Goal: Check status: Check status

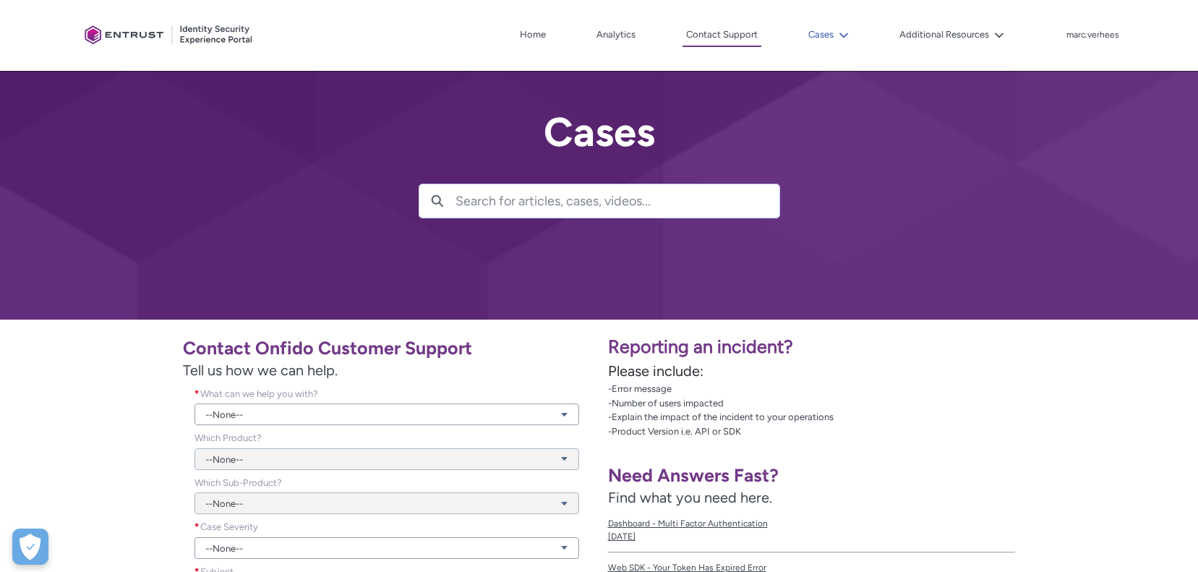
click at [840, 32] on icon at bounding box center [844, 35] width 10 height 10
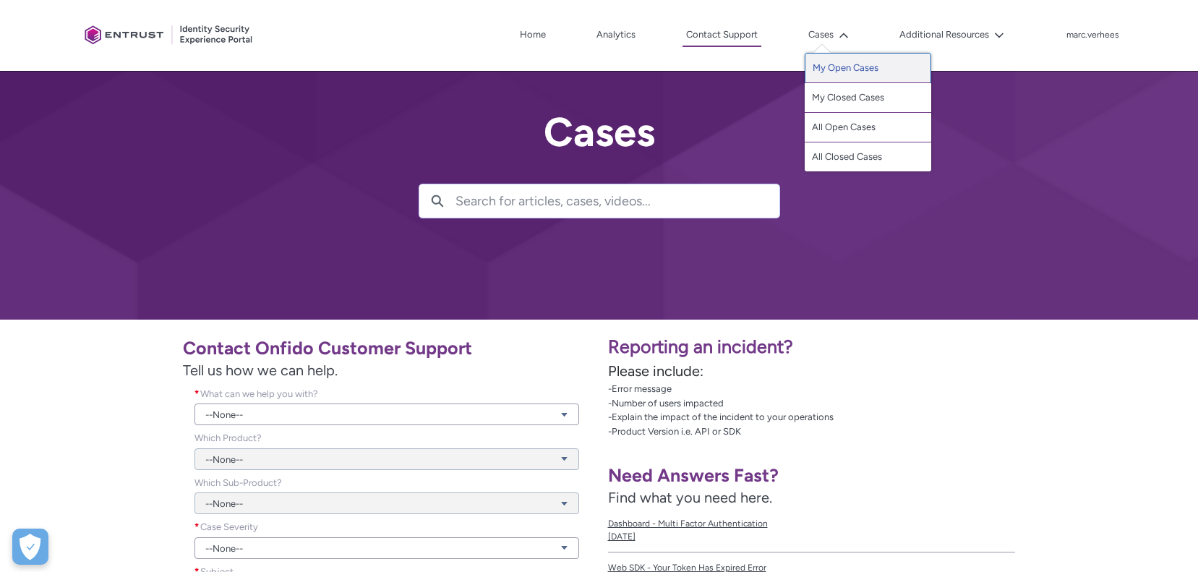
click at [843, 70] on link "My Open Cases" at bounding box center [868, 68] width 127 height 30
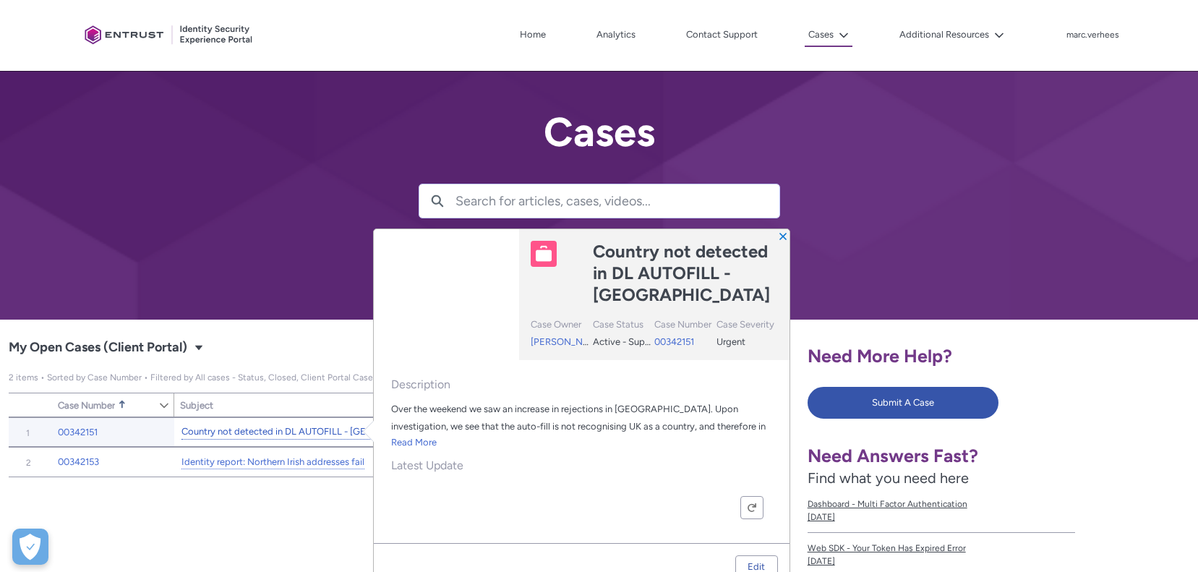
click at [285, 433] on link "Country not detected in DL AUTOFILL - [GEOGRAPHIC_DATA]" at bounding box center [290, 432] width 216 height 15
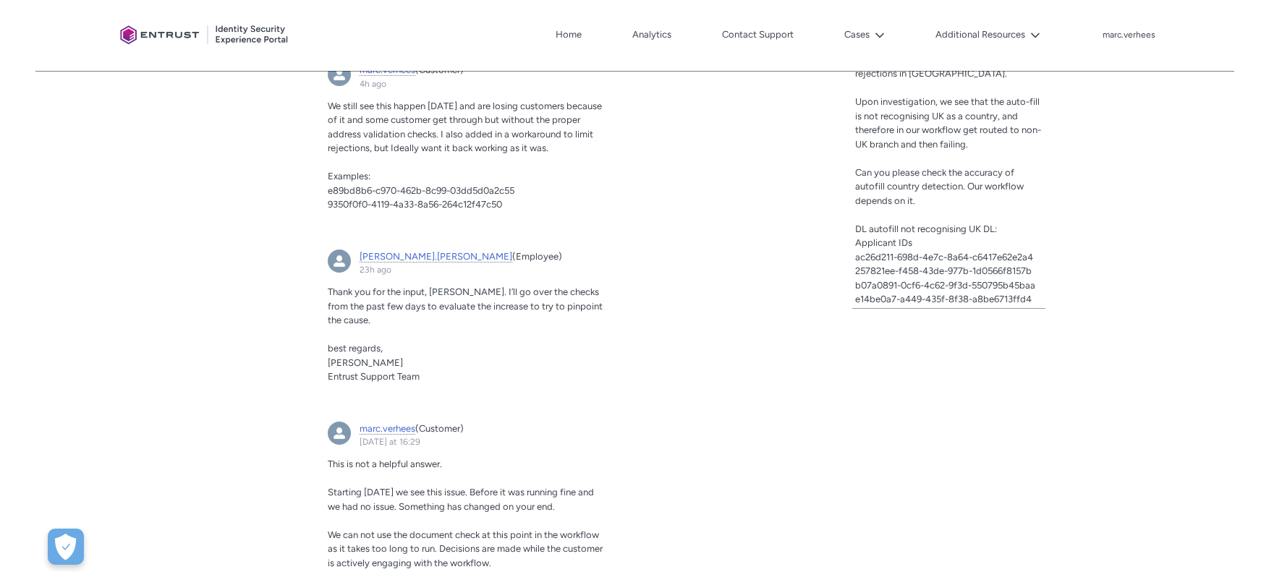
scroll to position [635, 0]
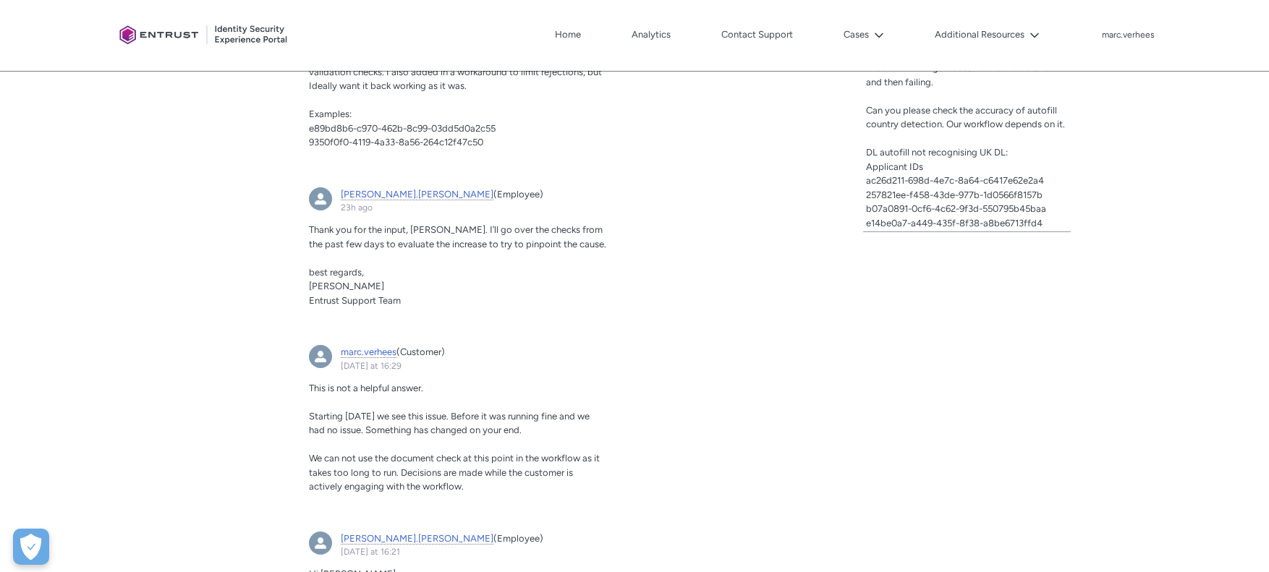
click at [505, 129] on p "e89bd8b6-c970-462b-8c99-03dd5d0a2c55" at bounding box center [457, 129] width 297 height 14
drag, startPoint x: 508, startPoint y: 125, endPoint x: 304, endPoint y: 127, distance: 203.2
click at [304, 127] on article "marc.verhees (Customer) 4h ago Actions for this Feed Item We still see this hap…" at bounding box center [457, 81] width 315 height 178
copy span "e89bd8b6-c970-462b-8c99-03dd5d0a2c55"
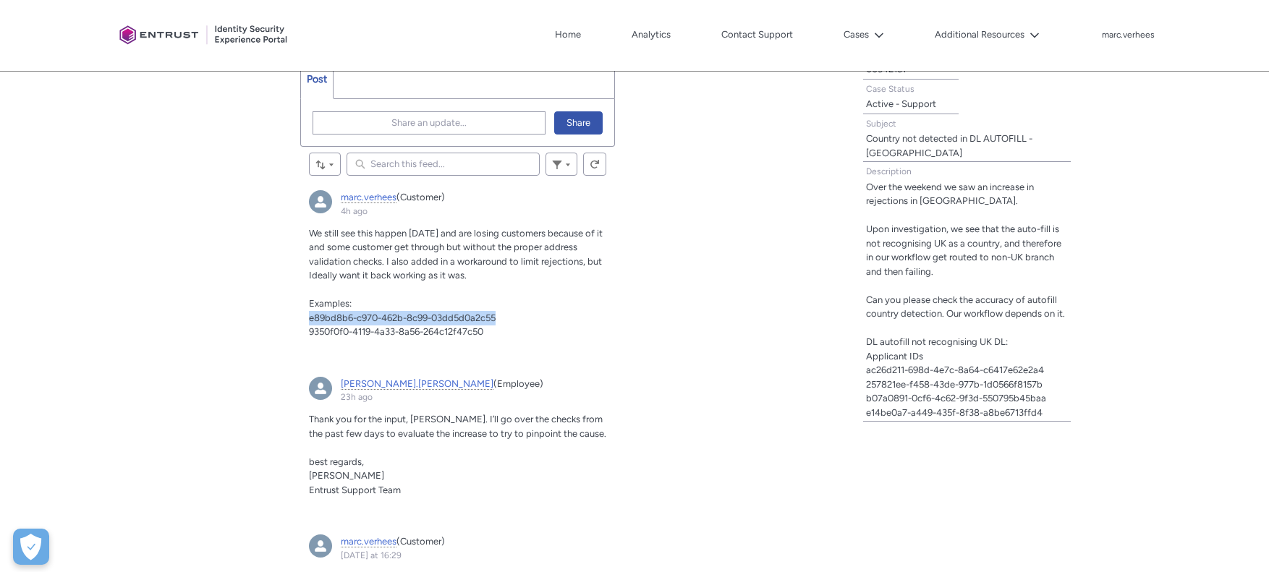
scroll to position [387, 0]
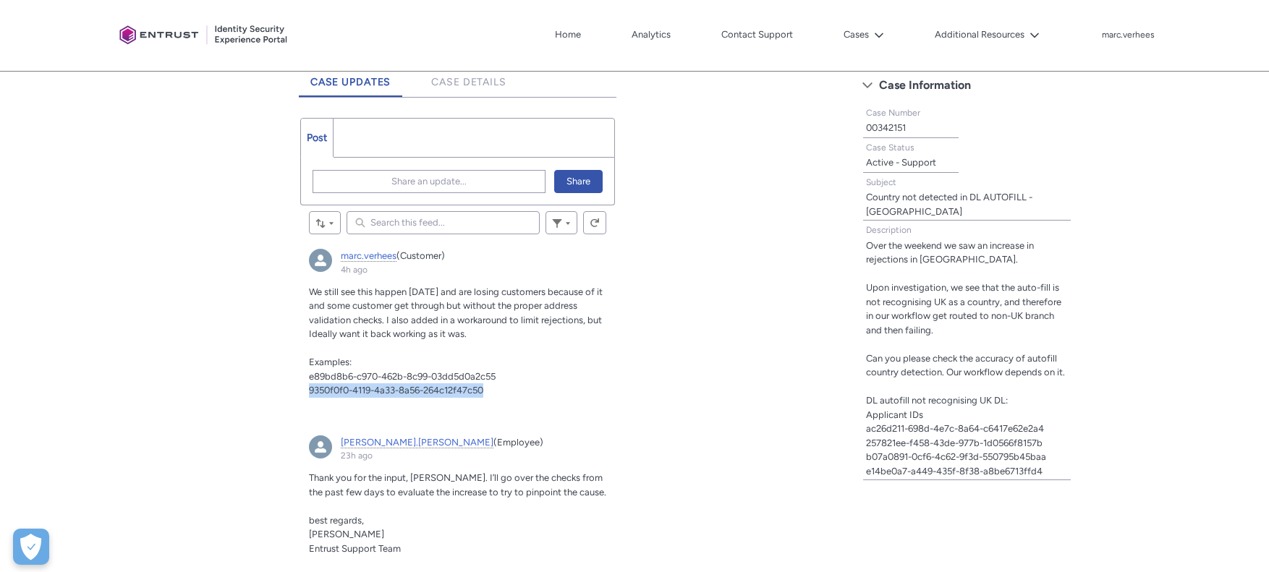
drag, startPoint x: 490, startPoint y: 391, endPoint x: 324, endPoint y: 391, distance: 165.6
click at [309, 391] on p "9350f0f0-4119-4a33-8a56-264c12f47c50" at bounding box center [457, 390] width 297 height 14
copy span "9350f0f0-4119-4a33-8a56-264c12f47c50"
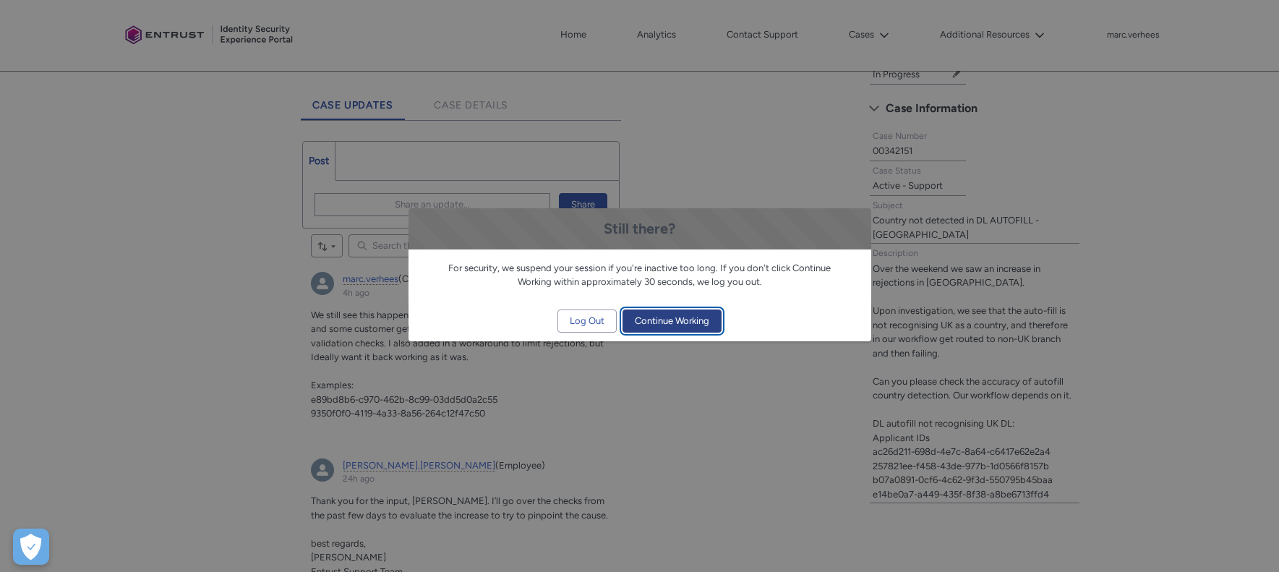
click at [676, 322] on span "Continue Working" at bounding box center [672, 321] width 74 height 22
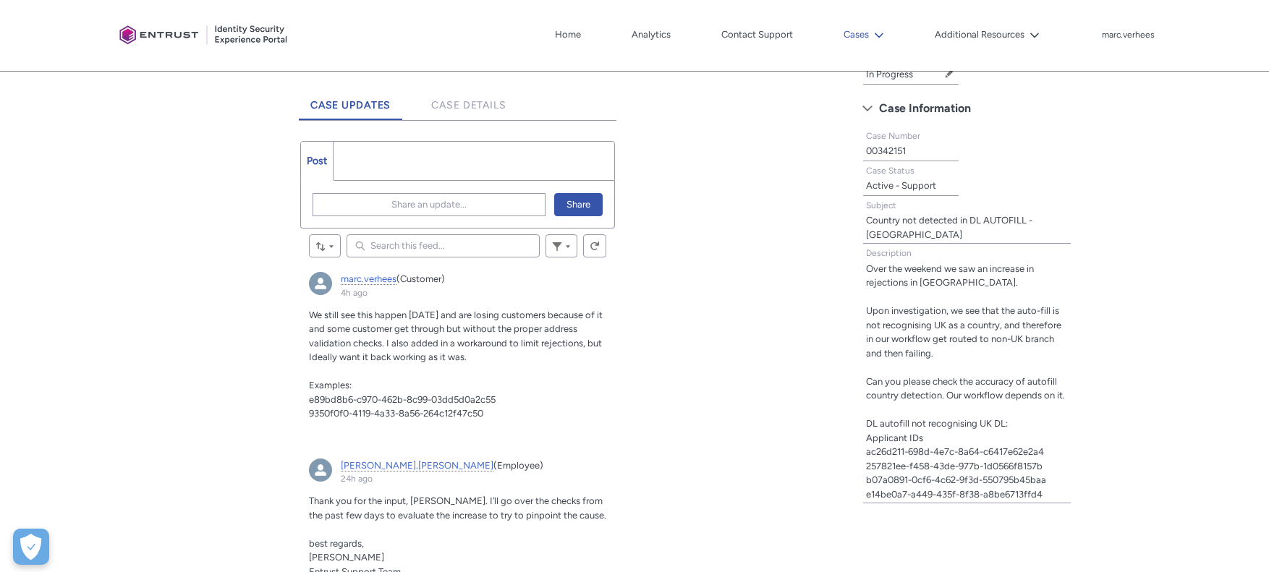
click at [877, 31] on icon at bounding box center [879, 35] width 10 height 10
click at [864, 98] on link "My Closed Cases" at bounding box center [903, 97] width 127 height 30
